Goal: Find specific page/section: Find specific page/section

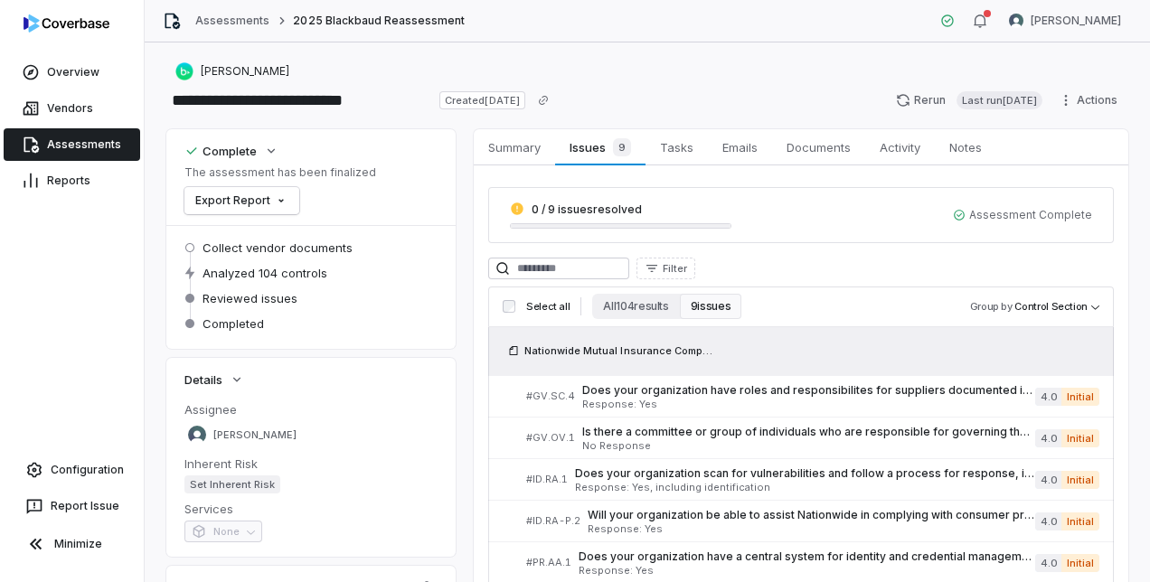
click at [93, 148] on link "Assessments" at bounding box center [72, 144] width 136 height 33
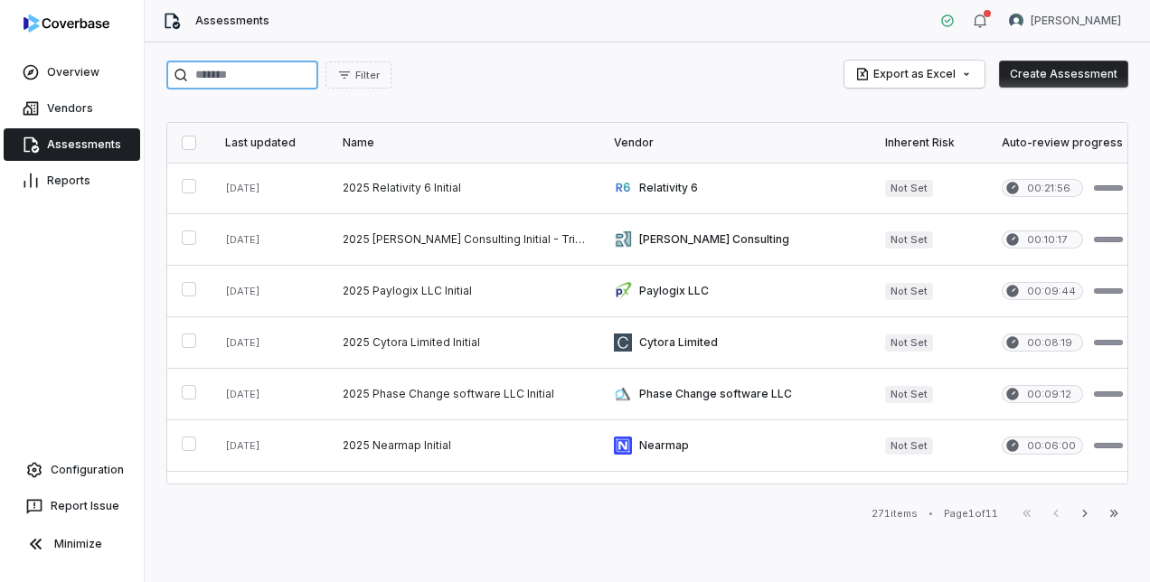
click at [260, 77] on input "search" at bounding box center [242, 75] width 152 height 29
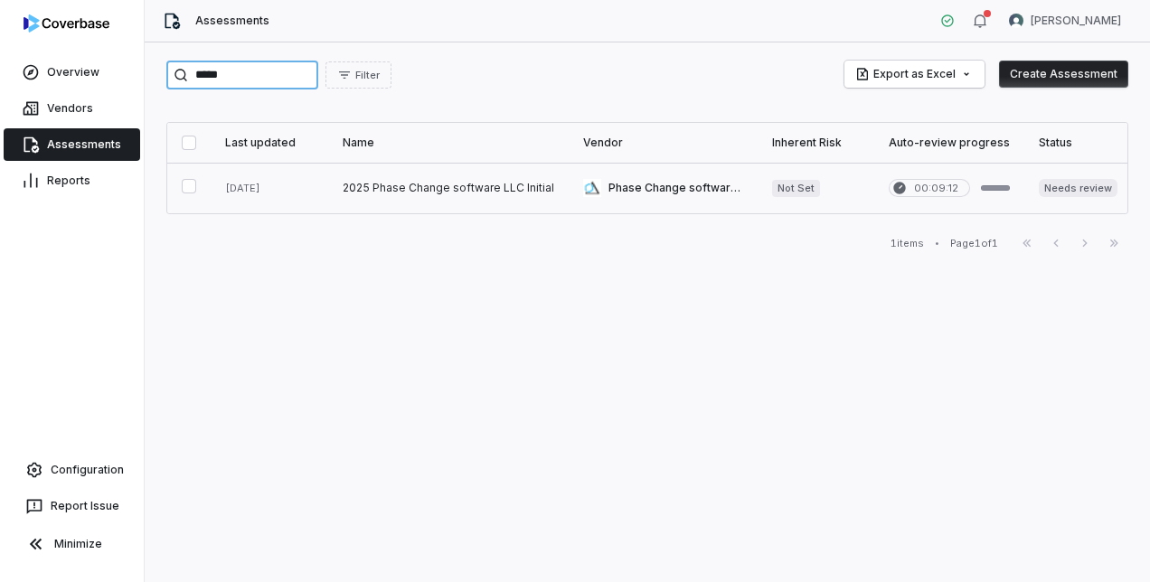
type input "*****"
click at [393, 175] on link at bounding box center [448, 188] width 240 height 51
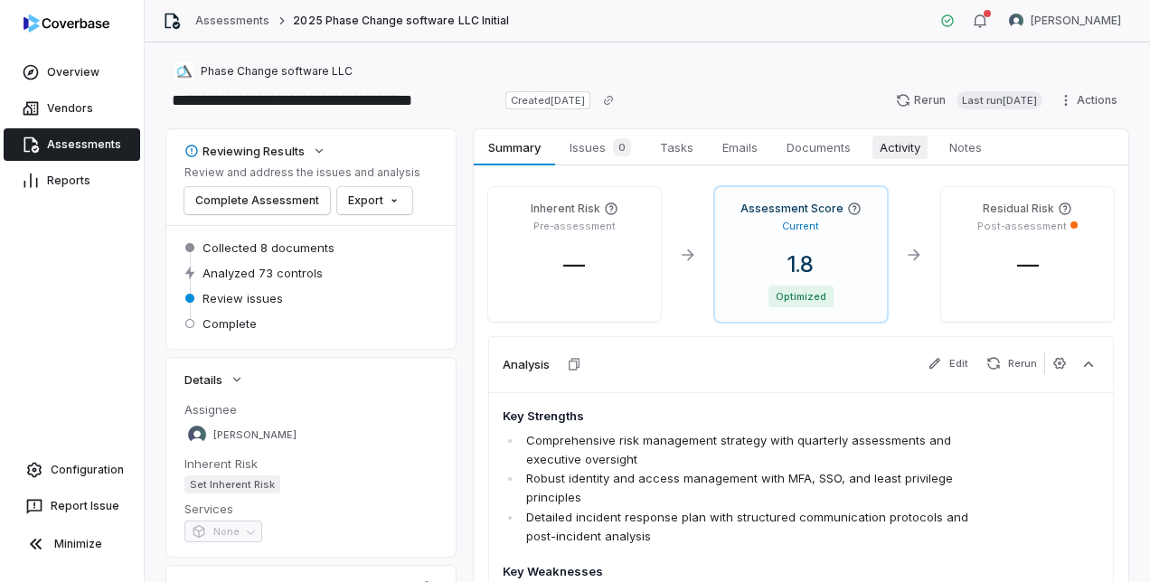
click at [904, 153] on span "Activity" at bounding box center [899, 147] width 55 height 23
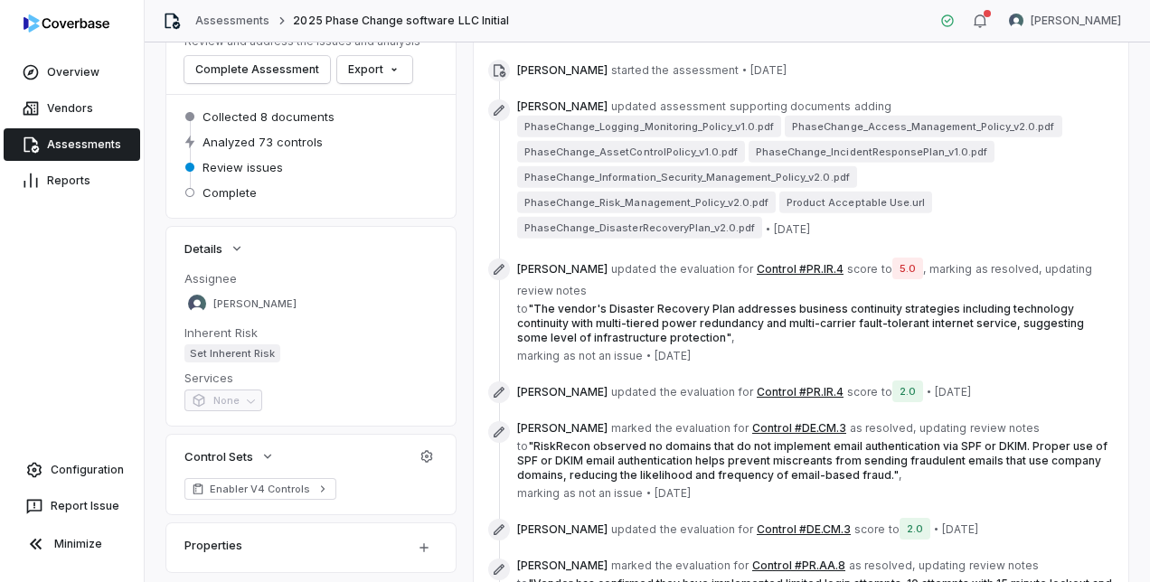
scroll to position [90, 0]
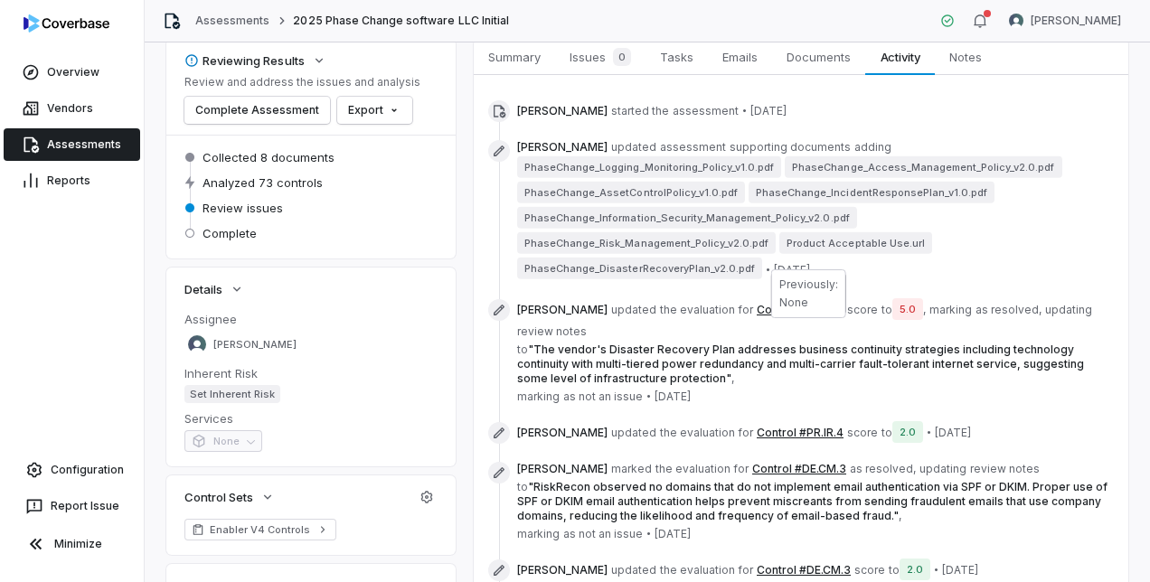
drag, startPoint x: 792, startPoint y: 329, endPoint x: 748, endPoint y: 326, distance: 43.5
click at [748, 343] on span "" The vendor's Disaster Recovery Plan addresses business continuity strategies …" at bounding box center [800, 364] width 567 height 42
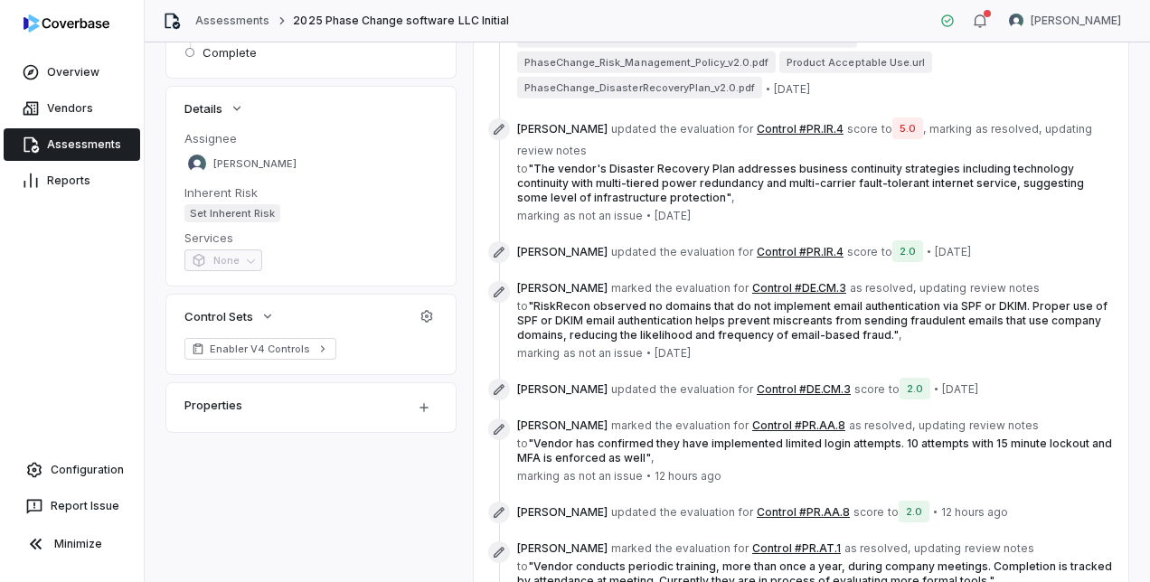
scroll to position [0, 0]
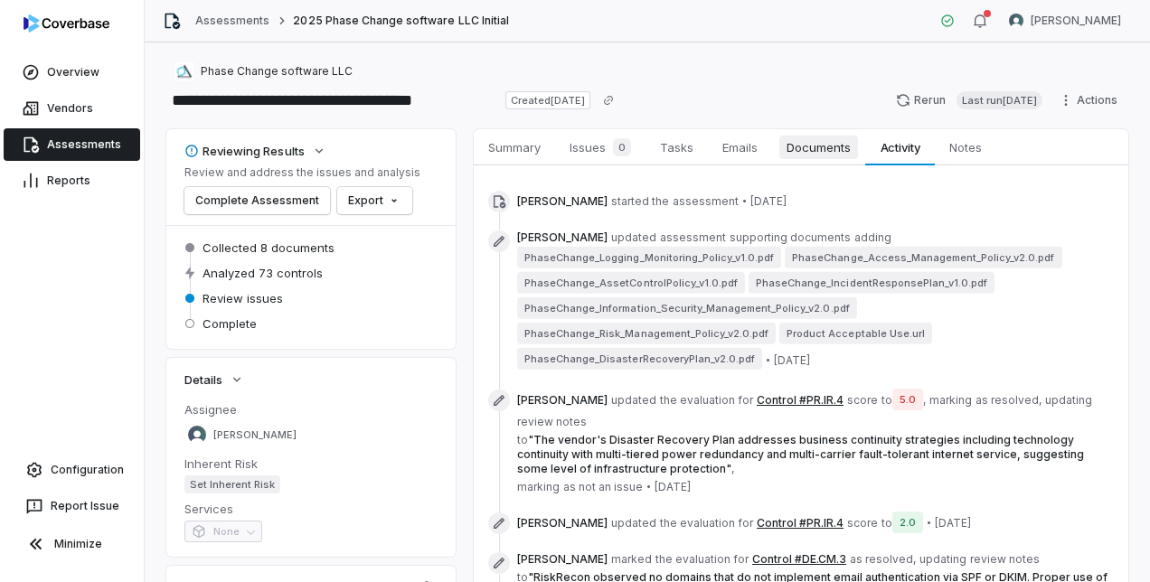
click at [814, 159] on link "Documents Documents" at bounding box center [818, 147] width 93 height 36
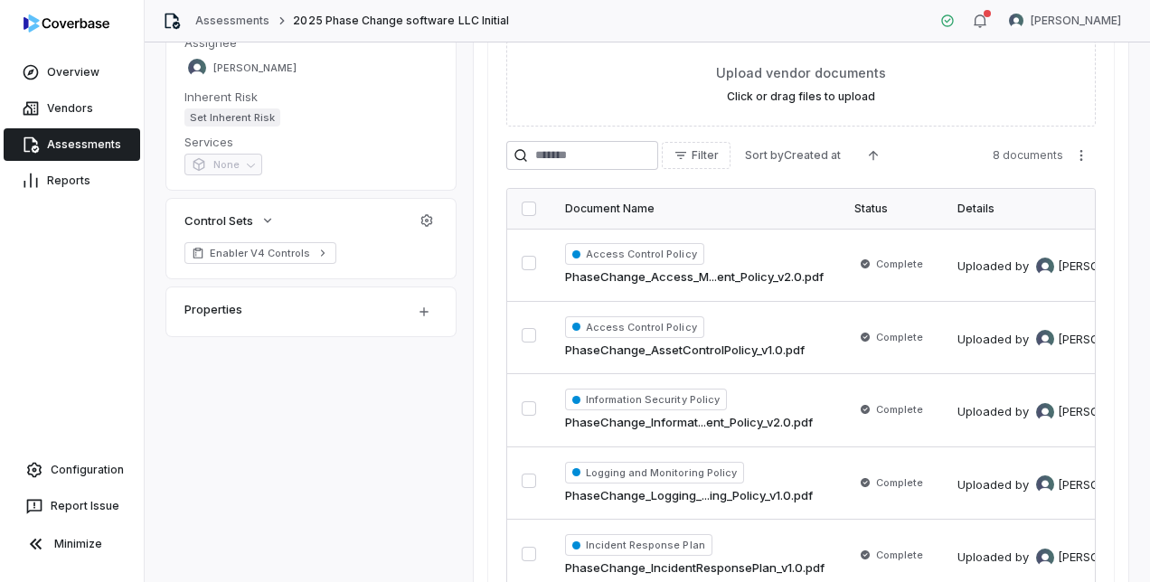
scroll to position [452, 0]
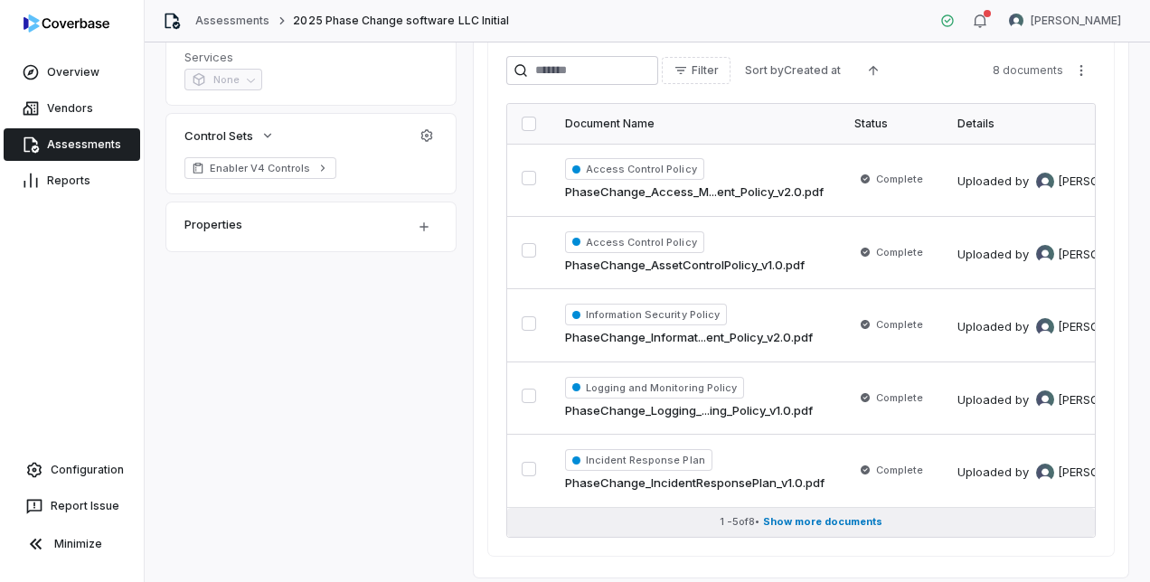
click at [799, 522] on span "Show more documents" at bounding box center [822, 522] width 119 height 14
